Goal: Transaction & Acquisition: Purchase product/service

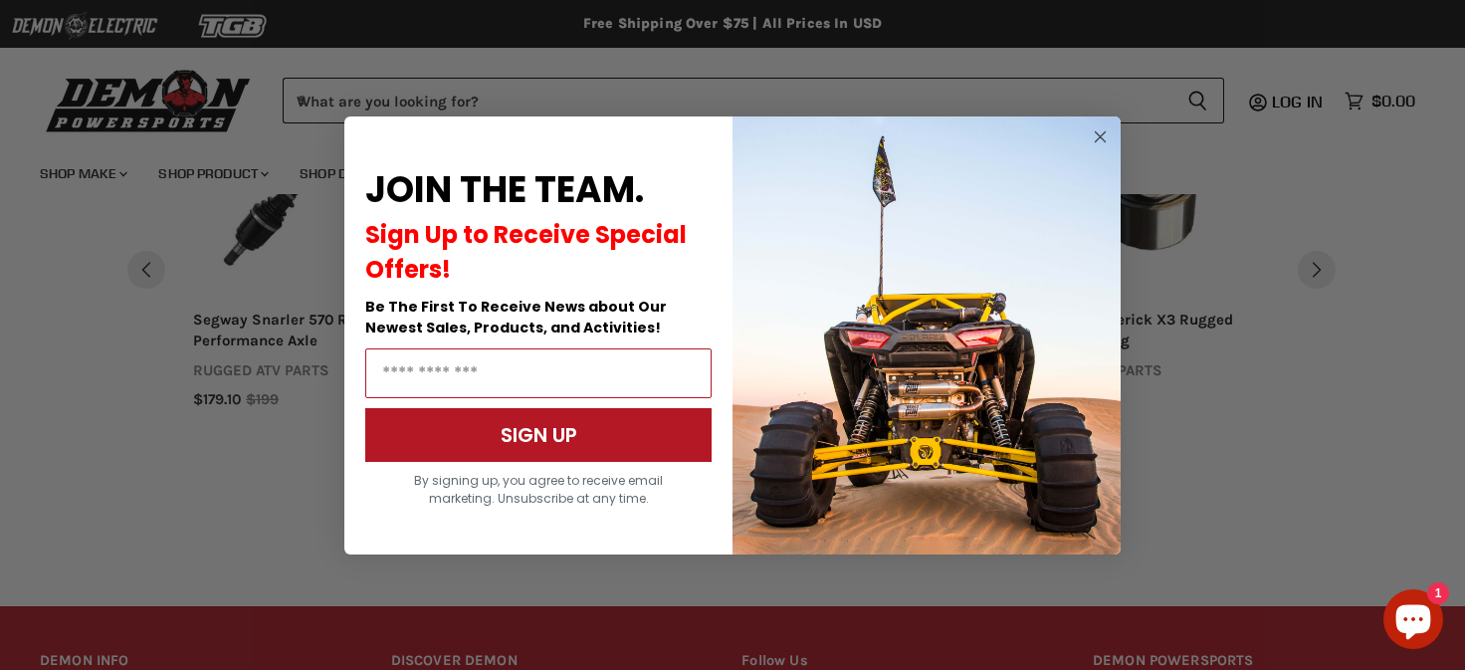
scroll to position [1685, 0]
